Goal: Transaction & Acquisition: Download file/media

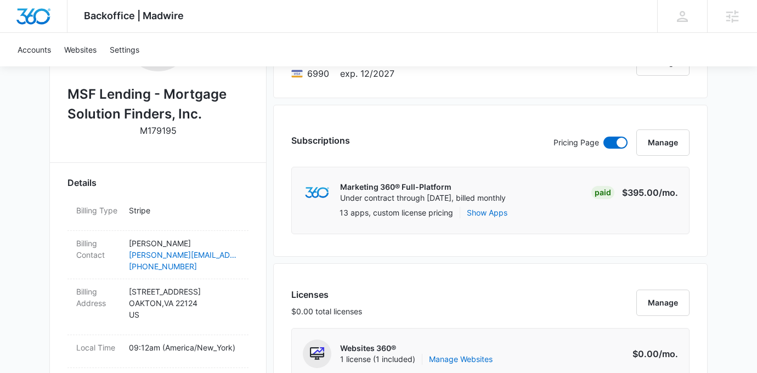
scroll to position [246, 0]
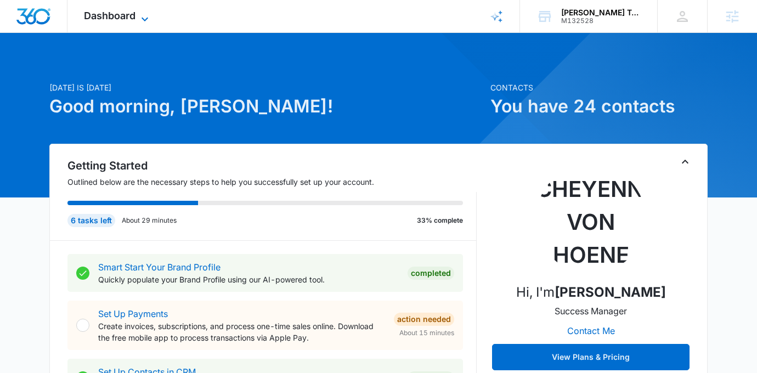
click at [143, 13] on icon at bounding box center [144, 19] width 13 height 13
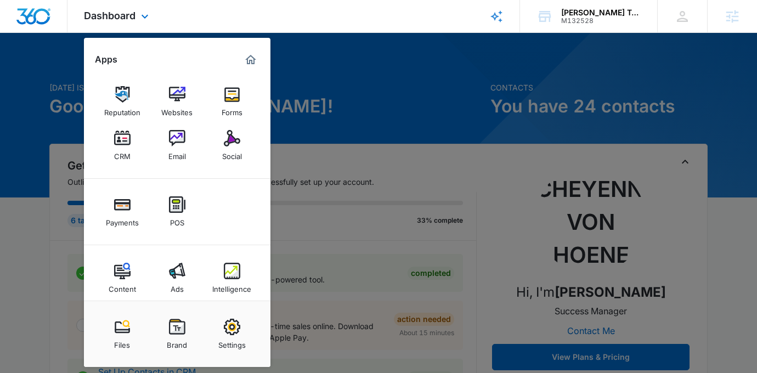
scroll to position [11, 0]
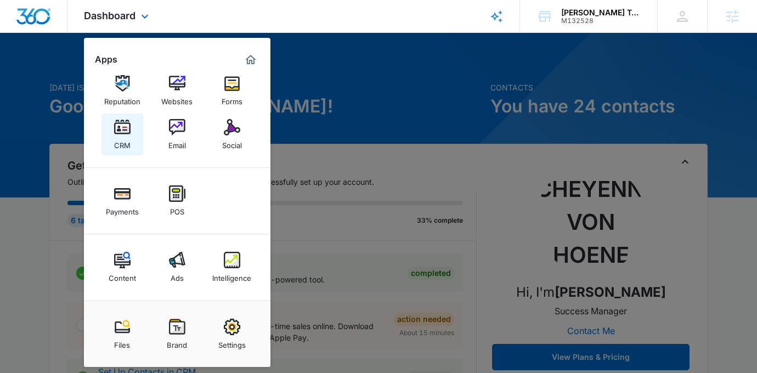
click at [128, 116] on link "CRM" at bounding box center [122, 134] width 42 height 42
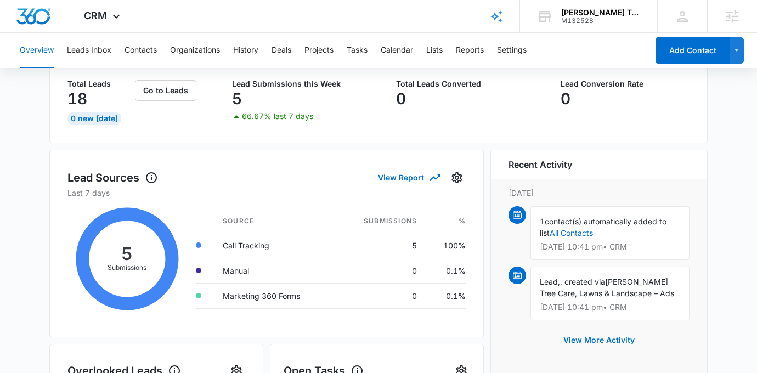
scroll to position [72, 0]
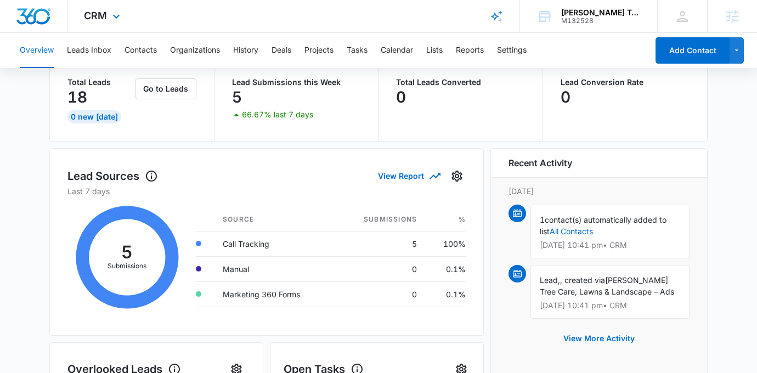
click at [102, 22] on div "CRM Apps Reputation Websites Forms CRM Email Social Payments POS Content Ads In…" at bounding box center [103, 16] width 72 height 32
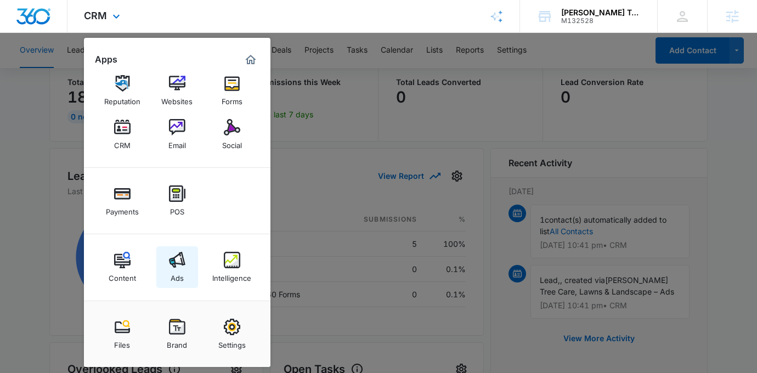
click at [178, 269] on div "Ads" at bounding box center [177, 275] width 13 height 14
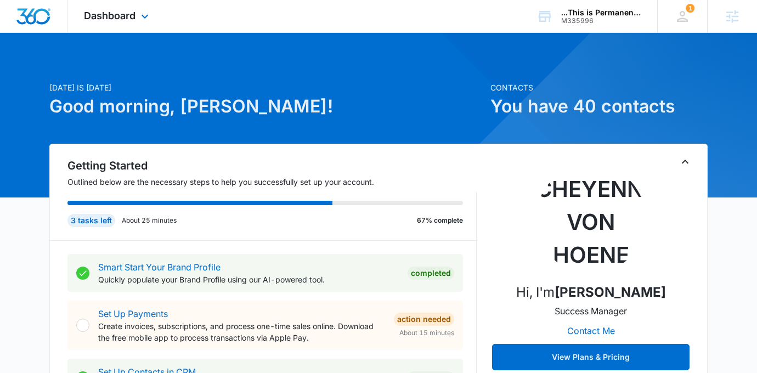
click at [147, 23] on div "Dashboard Apps Reputation Websites Forms CRM Email Social Payments POS Content …" at bounding box center [117, 16] width 100 height 32
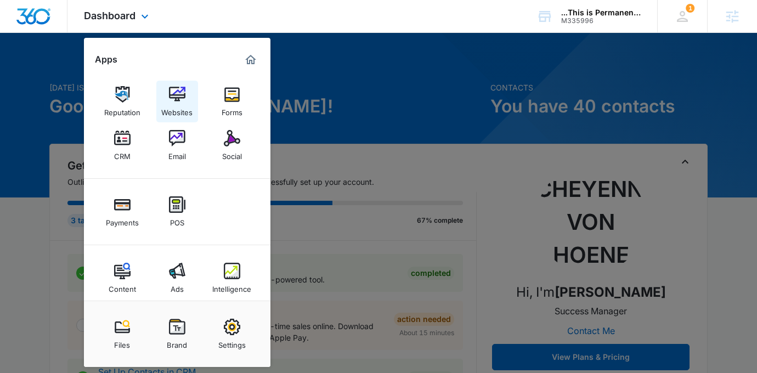
click at [174, 99] on img at bounding box center [177, 94] width 16 height 16
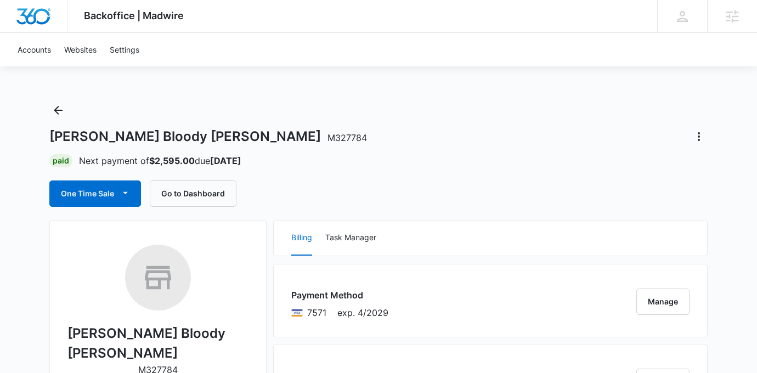
click at [696, 127] on div "Smiley's Bloody Mary M327784 Paid Next payment of $2,595.00 due Oct 16 One Time…" at bounding box center [378, 153] width 658 height 105
click at [696, 132] on icon "Actions" at bounding box center [698, 136] width 13 height 13
click at [650, 168] on div "Close Account" at bounding box center [655, 167] width 52 height 8
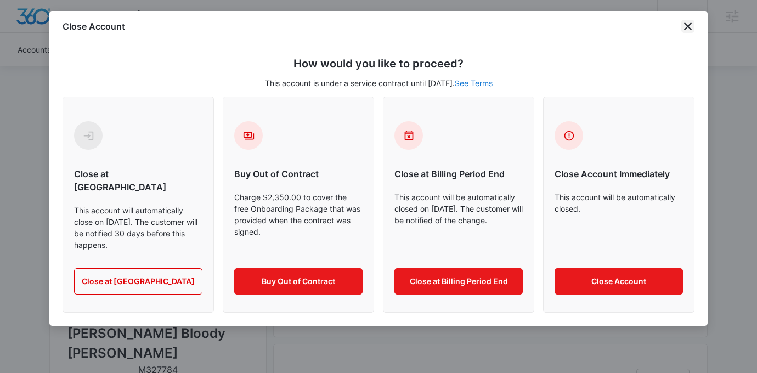
click at [686, 25] on icon "close" at bounding box center [688, 26] width 8 height 8
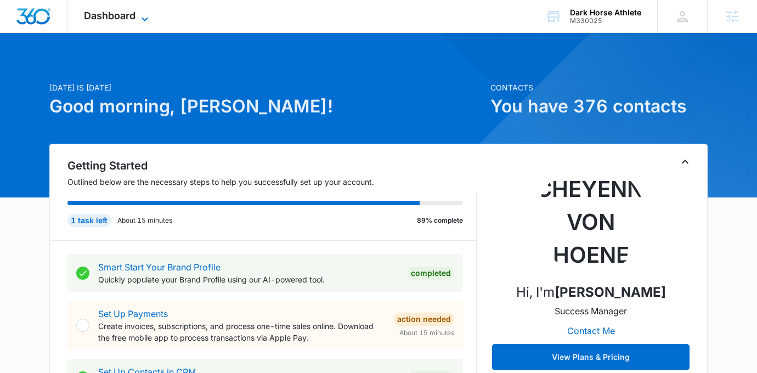
click at [143, 19] on icon at bounding box center [144, 19] width 13 height 13
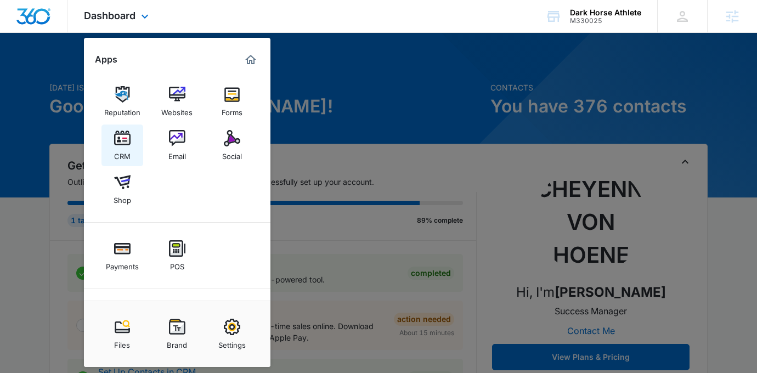
click at [129, 139] on img at bounding box center [122, 138] width 16 height 16
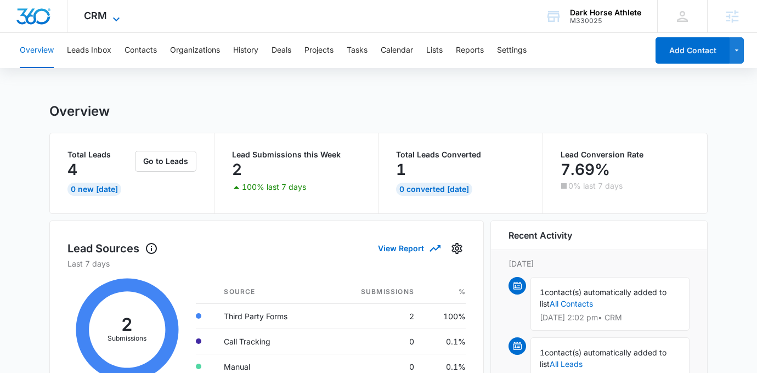
click at [98, 15] on span "CRM" at bounding box center [95, 16] width 23 height 12
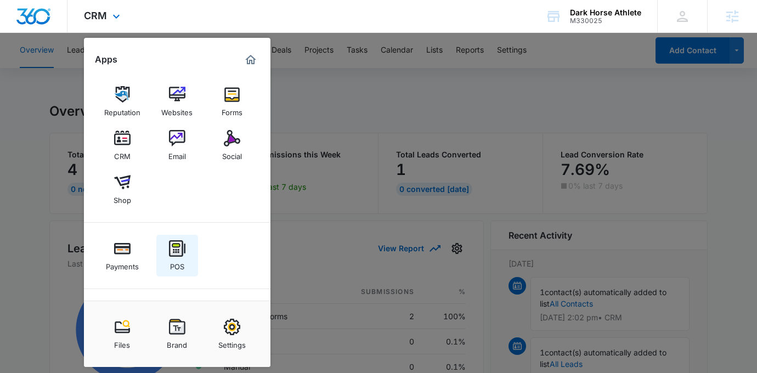
scroll to position [55, 0]
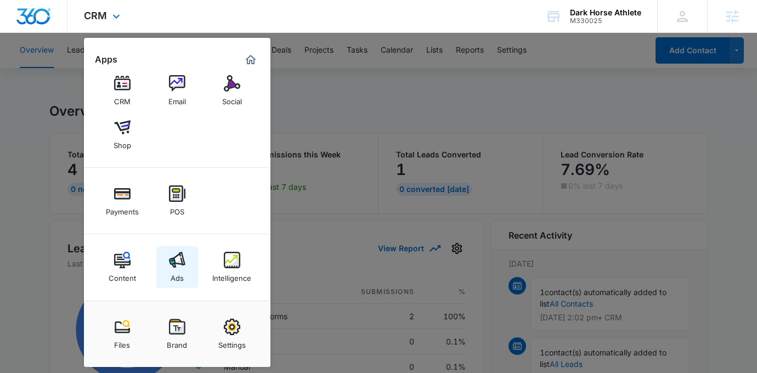
click at [186, 265] on link "Ads" at bounding box center [177, 267] width 42 height 42
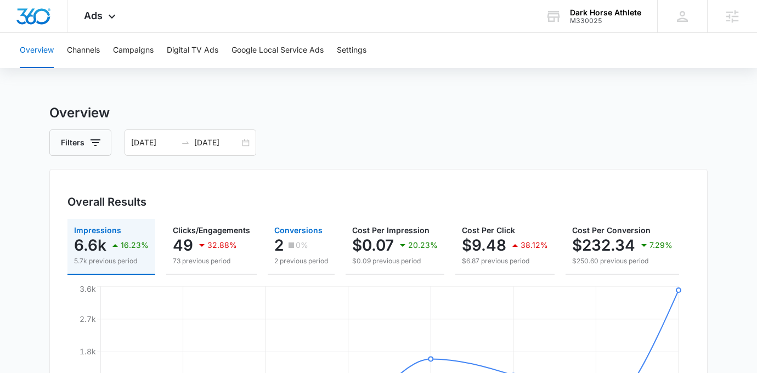
click at [276, 248] on p "2" at bounding box center [278, 245] width 9 height 18
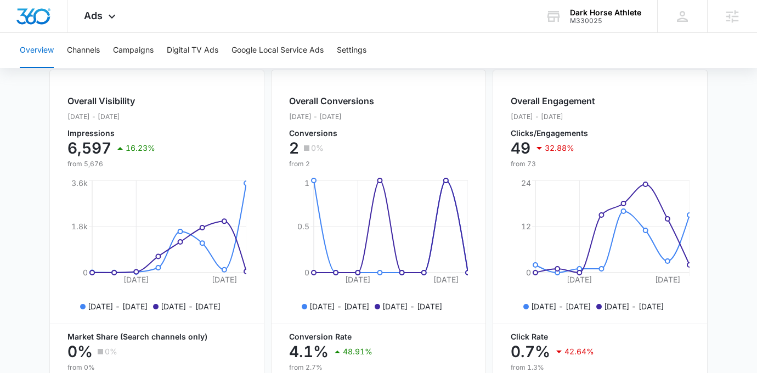
scroll to position [518, 0]
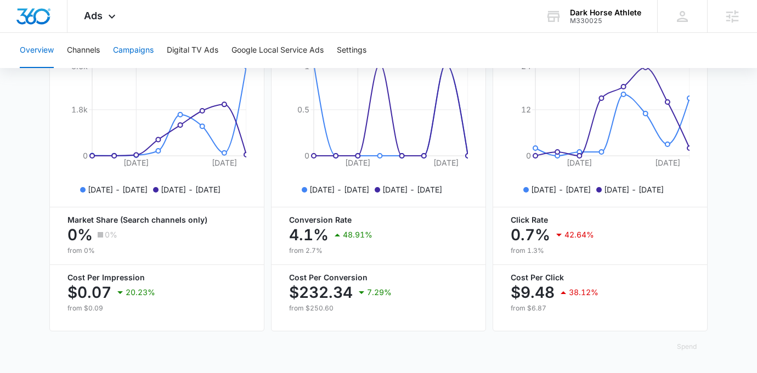
click at [133, 53] on button "Campaigns" at bounding box center [133, 50] width 41 height 35
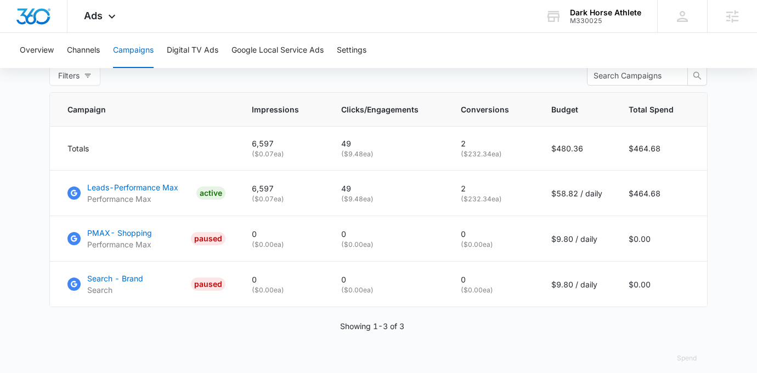
scroll to position [455, 0]
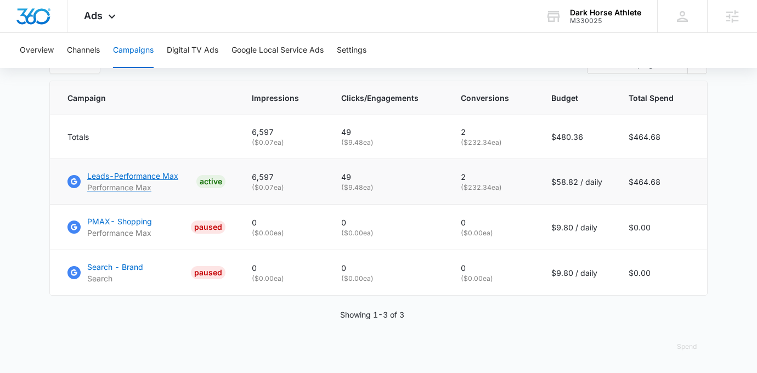
click at [161, 177] on p "Leads-Performance Max" at bounding box center [132, 176] width 91 height 12
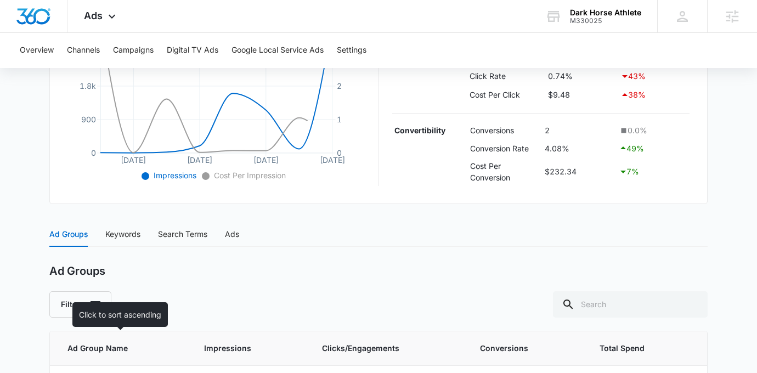
scroll to position [424, 0]
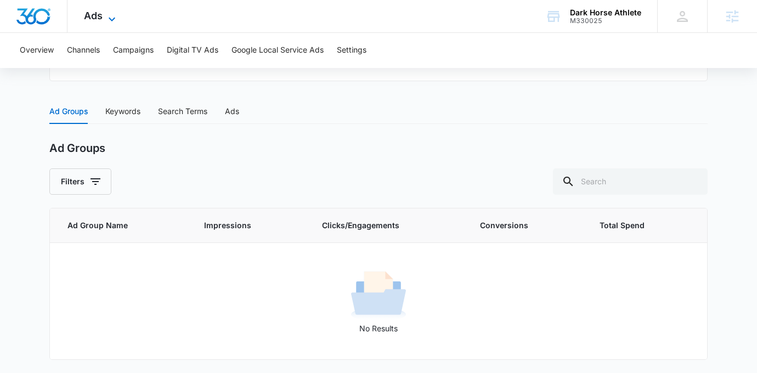
click at [110, 11] on div "Ads Apps Reputation Websites Forms CRM Email Social Shop Payments POS Content A…" at bounding box center [100, 16] width 67 height 32
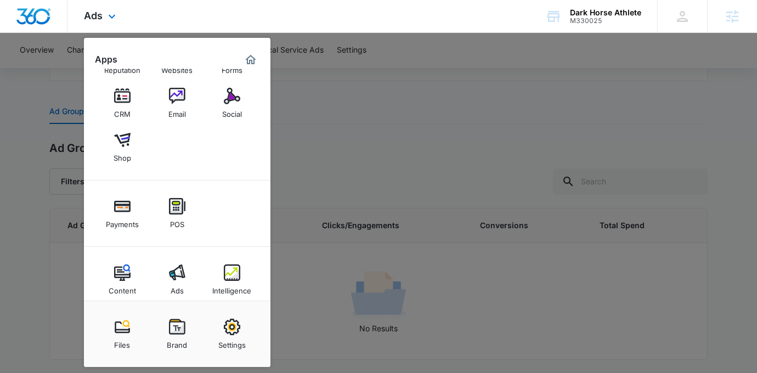
scroll to position [55, 0]
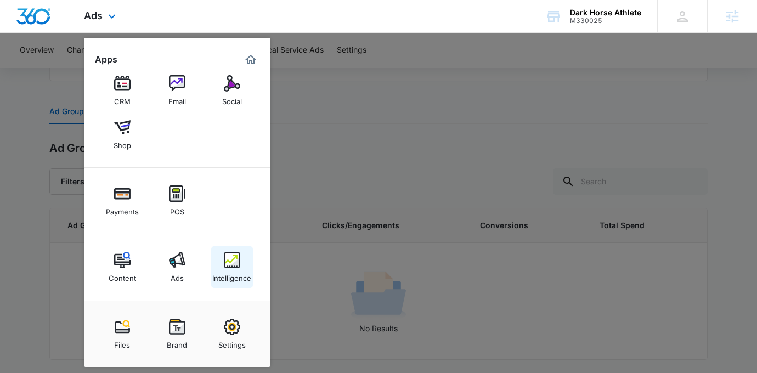
click at [233, 270] on div "Intelligence" at bounding box center [231, 275] width 39 height 14
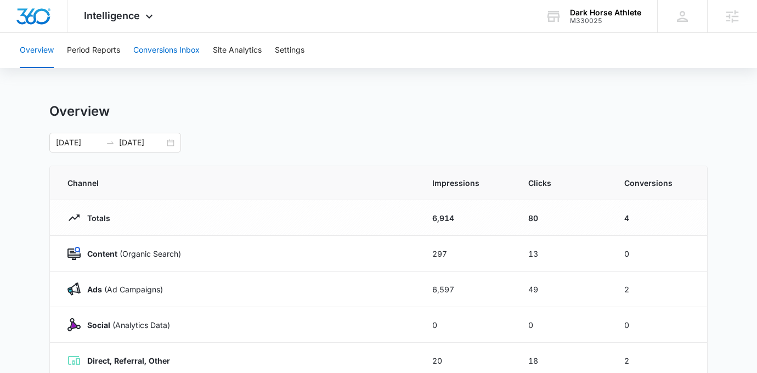
click at [183, 56] on button "Conversions Inbox" at bounding box center [166, 50] width 66 height 35
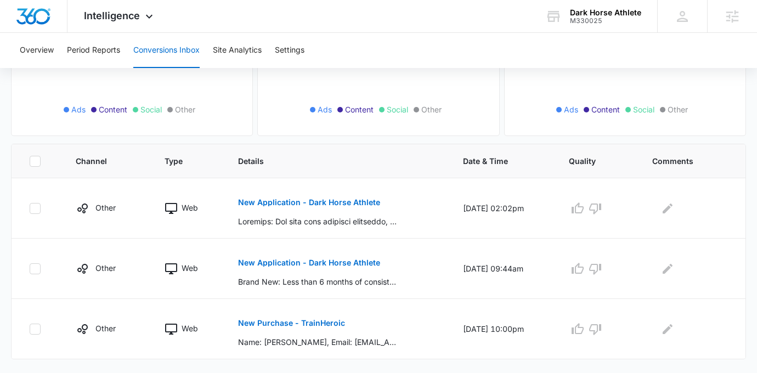
scroll to position [178, 0]
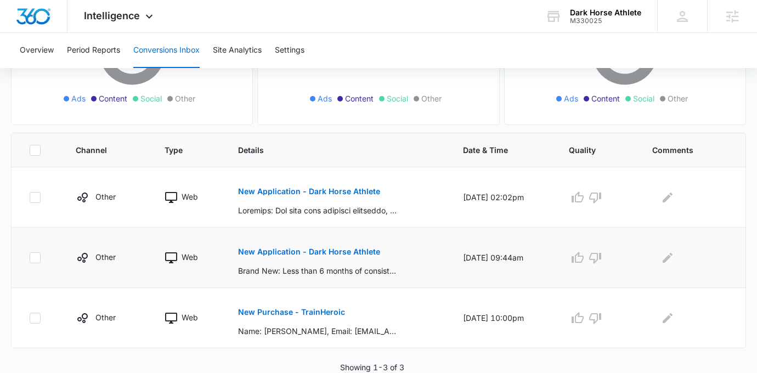
click at [323, 253] on p "New Application - Dark Horse Athlete" at bounding box center [309, 252] width 142 height 8
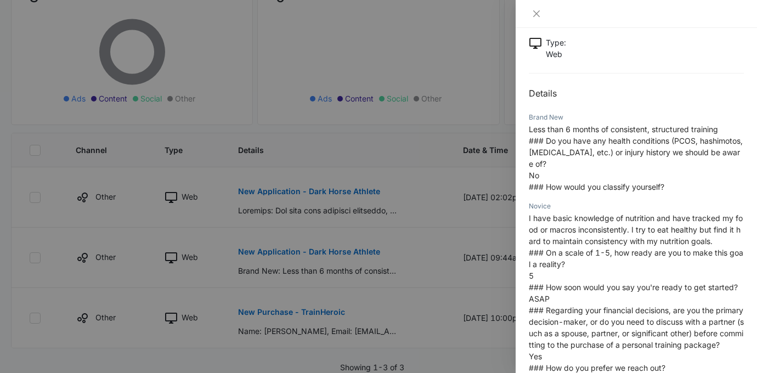
scroll to position [137, 0]
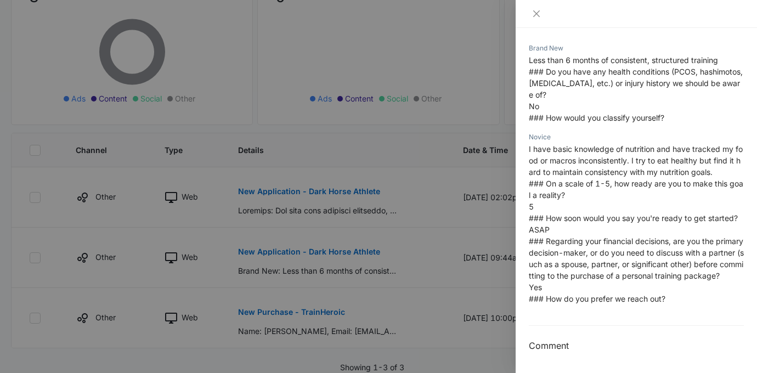
click at [370, 155] on div at bounding box center [378, 186] width 757 height 373
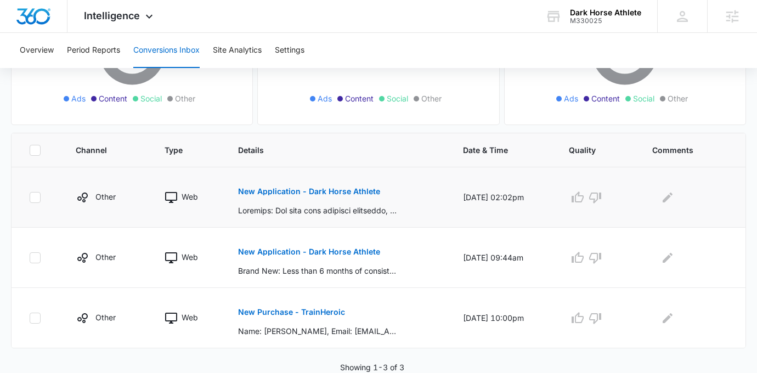
click at [357, 192] on p "New Application - Dark Horse Athlete" at bounding box center [309, 192] width 142 height 8
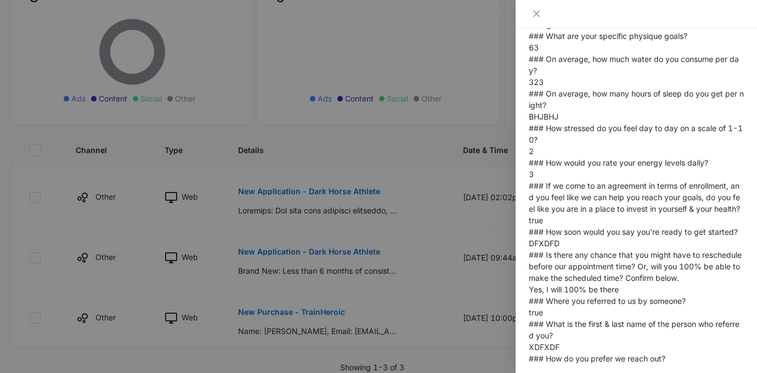
scroll to position [467, 0]
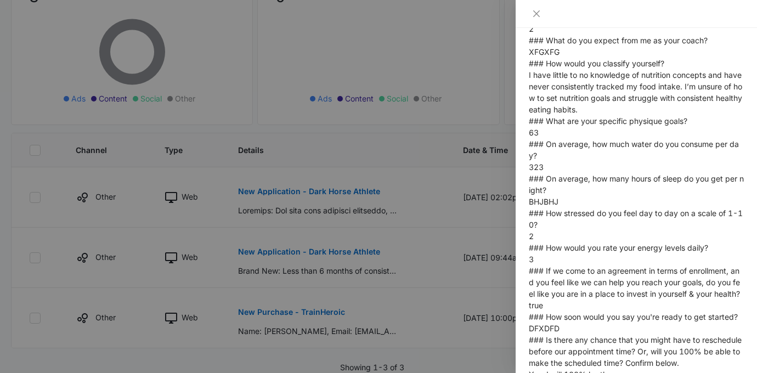
click at [399, 174] on div at bounding box center [378, 186] width 757 height 373
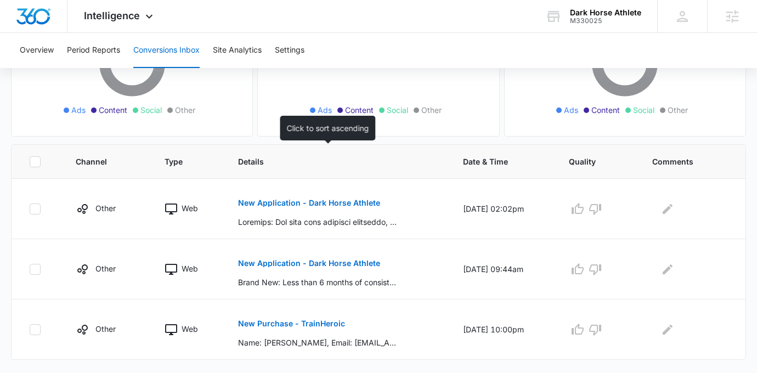
scroll to position [164, 0]
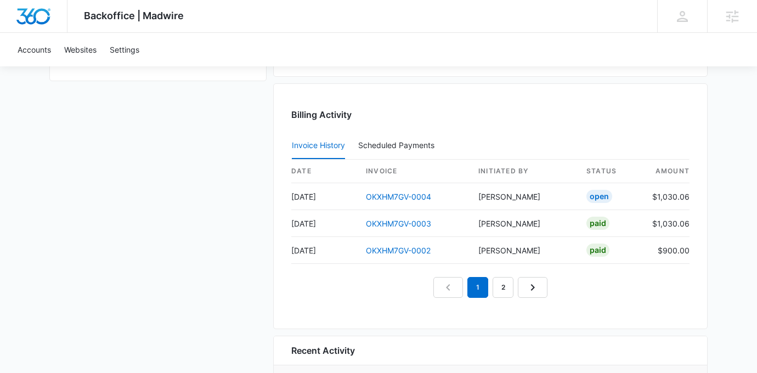
scroll to position [989, 0]
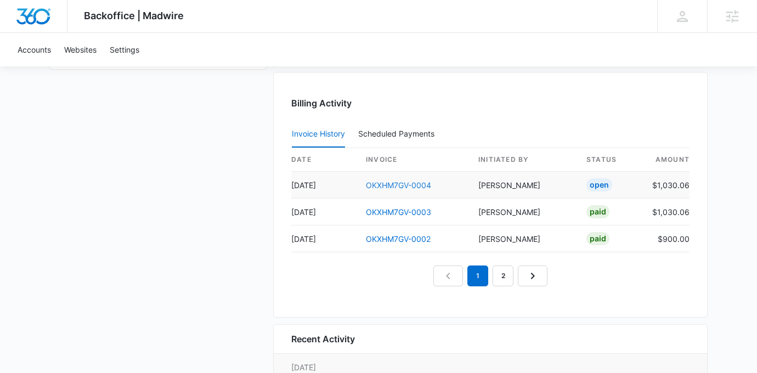
click at [406, 184] on link "OKXHM7GV-0004" at bounding box center [398, 184] width 65 height 9
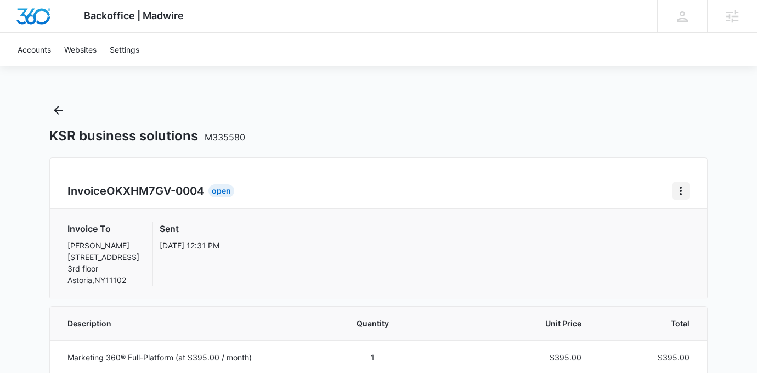
click at [680, 196] on icon "Home" at bounding box center [680, 190] width 13 height 13
click at [646, 217] on link "Download Invoice" at bounding box center [631, 221] width 64 height 9
drag, startPoint x: 244, startPoint y: 138, endPoint x: 200, endPoint y: 140, distance: 43.9
click at [200, 140] on h1 "KSR business solutions M335580" at bounding box center [147, 136] width 196 height 16
copy span "M335580"
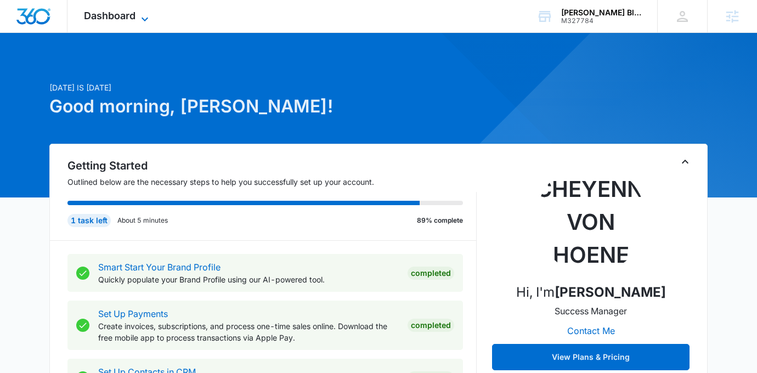
click at [142, 18] on icon at bounding box center [144, 19] width 13 height 13
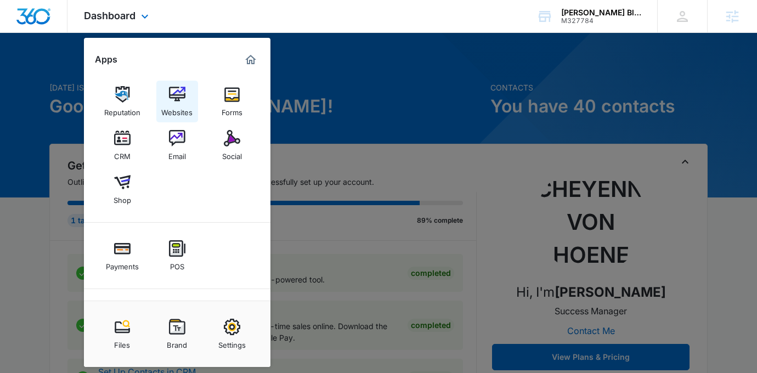
click at [181, 105] on div "Websites" at bounding box center [176, 110] width 31 height 14
